Goal: Task Accomplishment & Management: Use online tool/utility

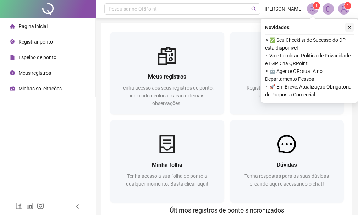
click at [348, 26] on icon "close" at bounding box center [349, 27] width 5 height 5
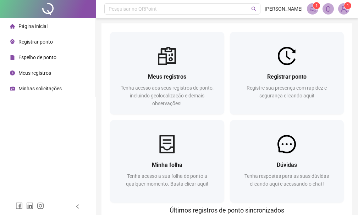
click at [53, 43] on li "Registrar ponto" at bounding box center [47, 42] width 93 height 14
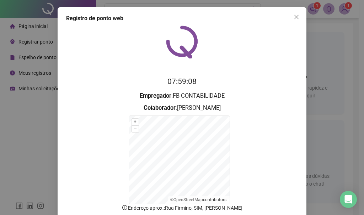
scroll to position [44, 0]
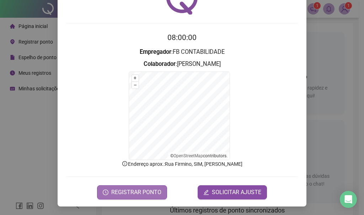
click at [114, 191] on span "REGISTRAR PONTO" at bounding box center [136, 193] width 50 height 9
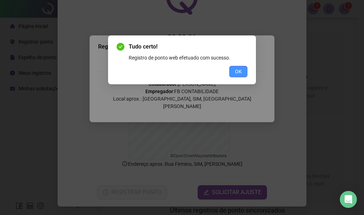
click at [237, 69] on span "OK" at bounding box center [238, 72] width 7 height 8
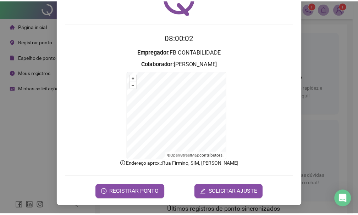
scroll to position [0, 0]
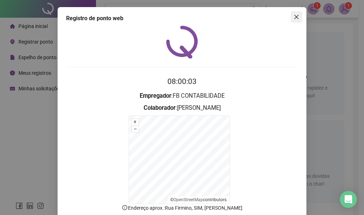
click at [294, 20] on icon "close" at bounding box center [296, 17] width 6 height 6
